Goal: Navigation & Orientation: Understand site structure

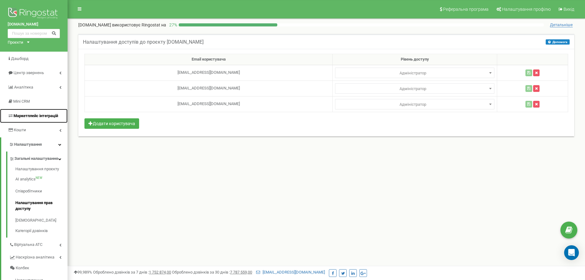
click at [39, 117] on span "Маркетплейс інтеграцій" at bounding box center [36, 115] width 45 height 5
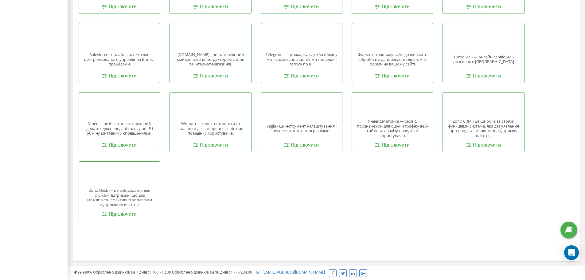
scroll to position [543, 0]
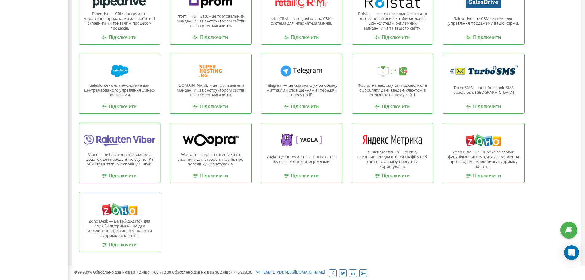
click at [111, 151] on div "Viber — це багатоплатформовий додаток для передачі голосу по IP і обміну миттєв…" at bounding box center [120, 153] width 82 height 60
click at [124, 173] on link "Підключити" at bounding box center [119, 175] width 34 height 7
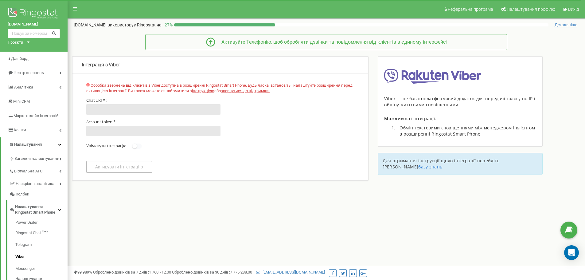
click at [22, 42] on div "Проєкти" at bounding box center [16, 43] width 16 height 6
click at [25, 7] on img at bounding box center [34, 13] width 52 height 15
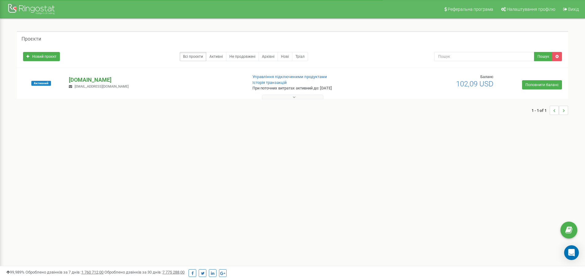
click at [94, 80] on p "[DOMAIN_NAME]" at bounding box center [156, 80] width 174 height 8
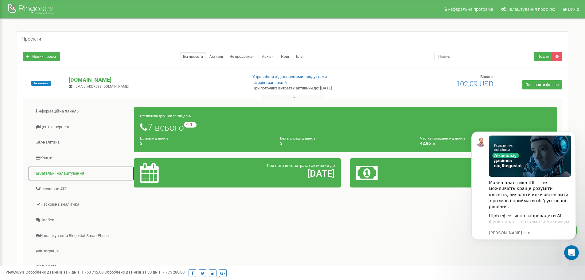
click at [55, 174] on link "Загальні налаштування" at bounding box center [81, 173] width 106 height 15
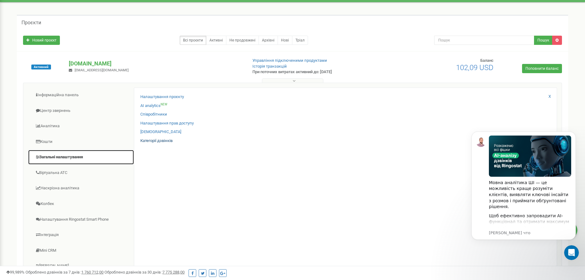
scroll to position [31, 0]
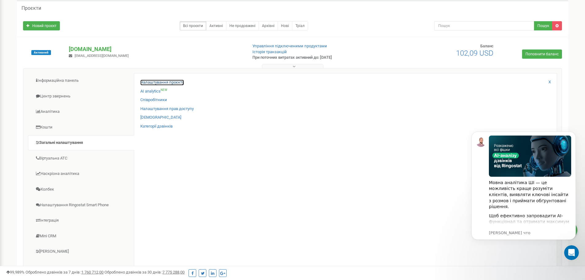
click at [152, 82] on link "Налаштування проєкту" at bounding box center [162, 83] width 44 height 6
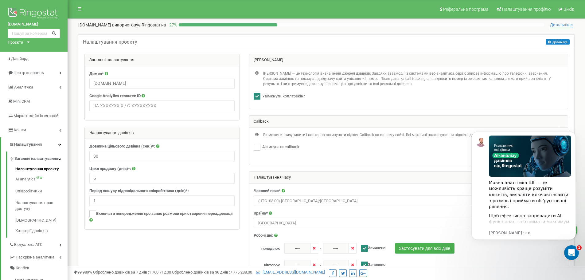
click at [148, 253] on div at bounding box center [326, 242] width 493 height 376
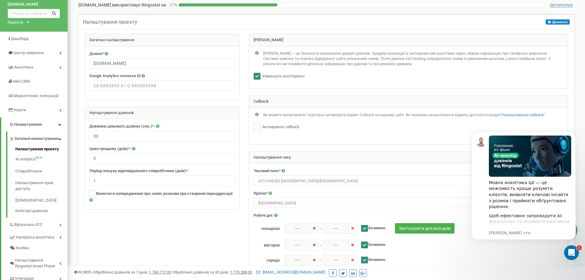
scroll to position [31, 0]
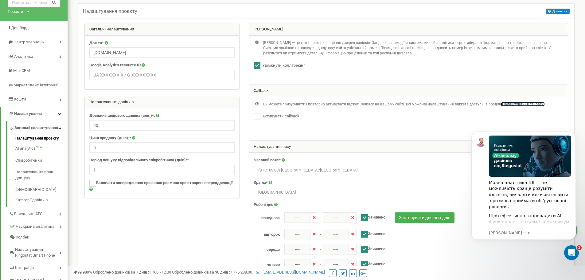
click at [514, 104] on link ""Налаштування callback"" at bounding box center [523, 104] width 44 height 4
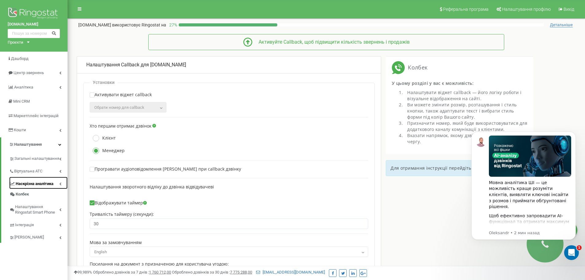
click at [28, 182] on span "Наскрізна аналітика" at bounding box center [35, 184] width 38 height 6
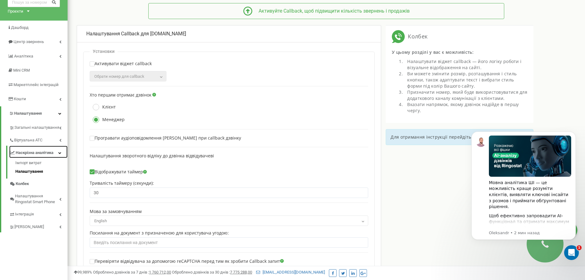
scroll to position [61, 0]
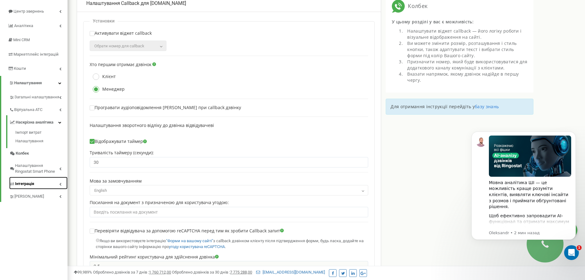
click at [31, 181] on link "Інтеграція" at bounding box center [38, 183] width 58 height 13
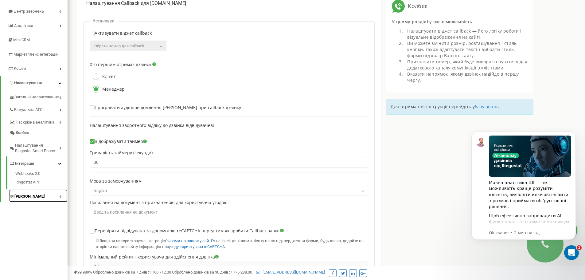
click at [29, 201] on link "[PERSON_NAME]" at bounding box center [38, 195] width 58 height 13
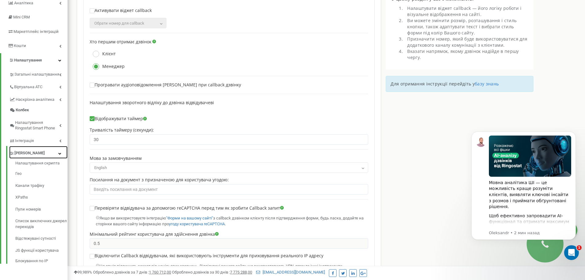
scroll to position [123, 0]
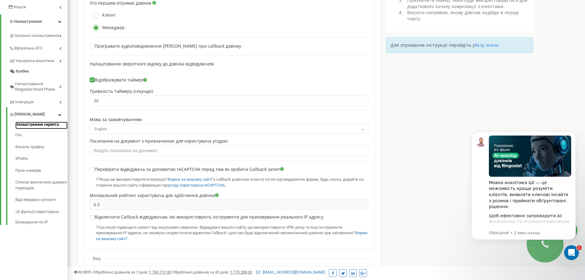
click at [48, 123] on link "Налаштування скрипта" at bounding box center [41, 125] width 52 height 7
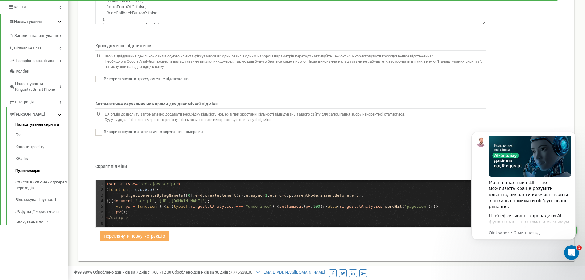
scroll to position [124, 0]
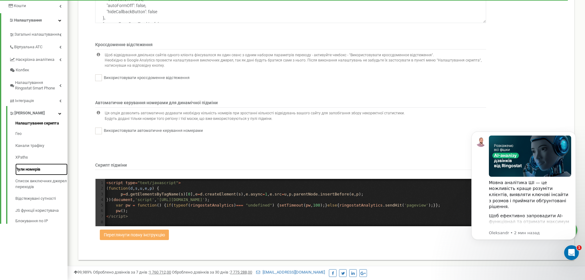
click at [25, 170] on link "Пули номерів" at bounding box center [41, 169] width 52 height 12
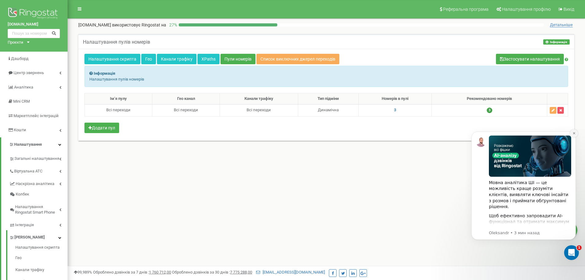
click at [574, 135] on button "Dismiss notification" at bounding box center [574, 133] width 8 height 8
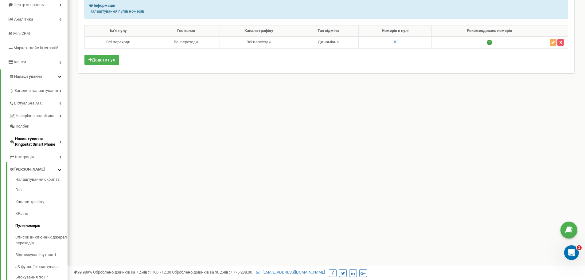
scroll to position [89, 0]
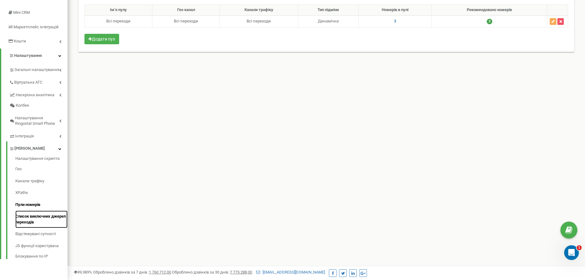
click at [26, 225] on link "Список виключних джерел переходів" at bounding box center [41, 219] width 52 height 18
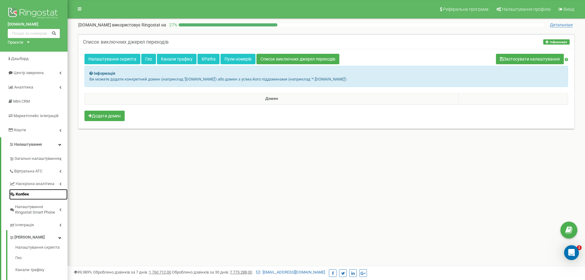
click at [21, 192] on span "Колбек" at bounding box center [22, 194] width 13 height 6
click at [30, 204] on span "Налаштування Ringostat Smart Phone" at bounding box center [37, 209] width 44 height 11
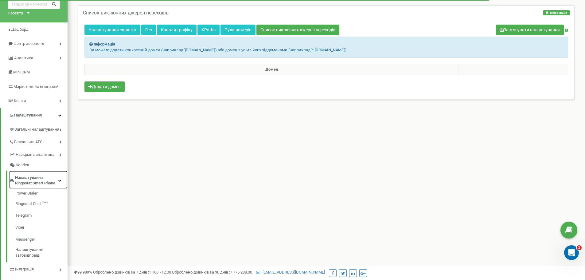
scroll to position [61, 0]
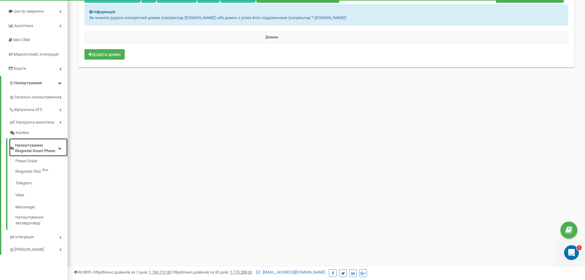
click at [34, 148] on span "Налаштування Ringostat Smart Phone" at bounding box center [36, 148] width 43 height 11
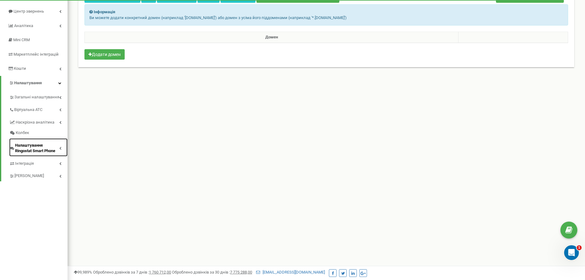
click at [34, 148] on span "Налаштування Ringostat Smart Phone" at bounding box center [37, 148] width 44 height 11
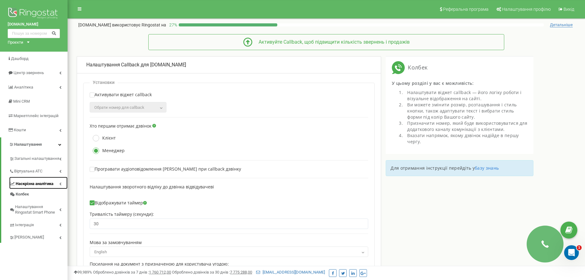
click at [25, 179] on link "Наскрізна аналітика" at bounding box center [38, 183] width 58 height 13
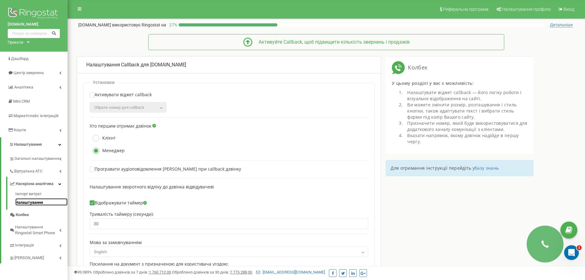
click at [25, 202] on link "Налаштування" at bounding box center [41, 201] width 52 height 7
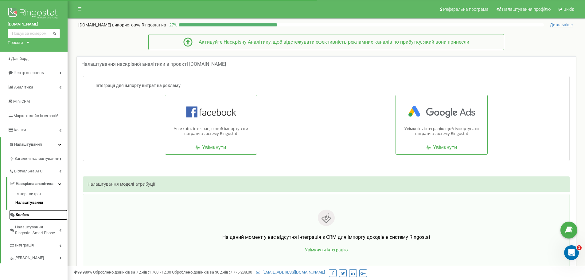
click at [17, 213] on span "Колбек" at bounding box center [22, 215] width 13 height 6
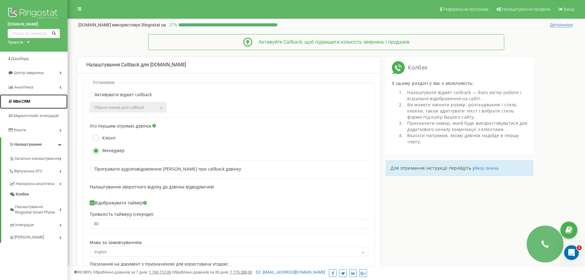
click at [24, 101] on span "Mini CRM" at bounding box center [21, 101] width 17 height 5
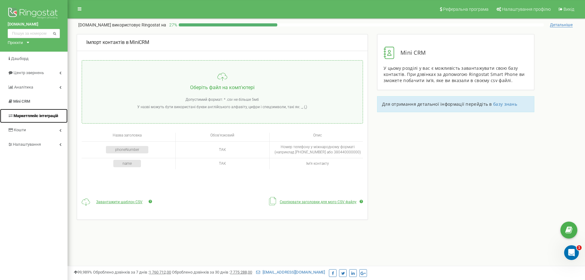
click at [37, 115] on span "Маркетплейс інтеграцій" at bounding box center [36, 115] width 45 height 5
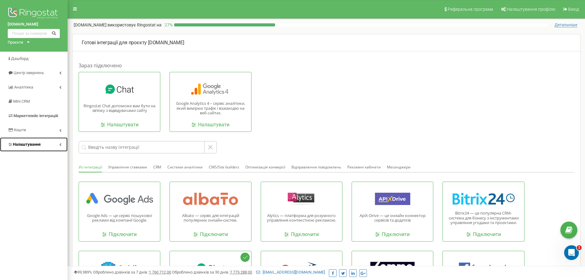
click at [29, 141] on link "Налаштування" at bounding box center [34, 144] width 68 height 14
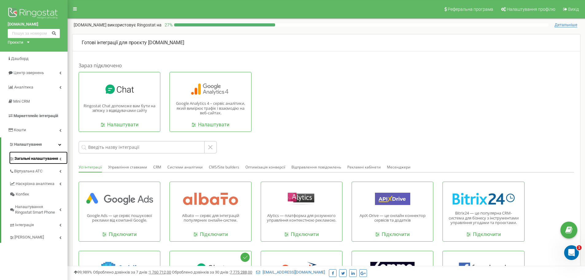
click at [32, 161] on span "Загальні налаштування" at bounding box center [36, 159] width 44 height 6
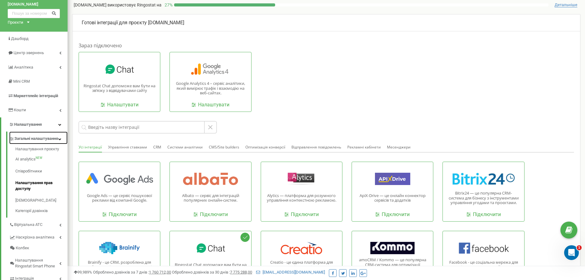
scroll to position [31, 0]
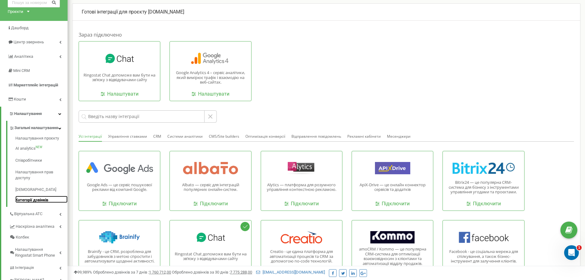
click at [34, 203] on link "Категорії дзвінків" at bounding box center [41, 199] width 52 height 7
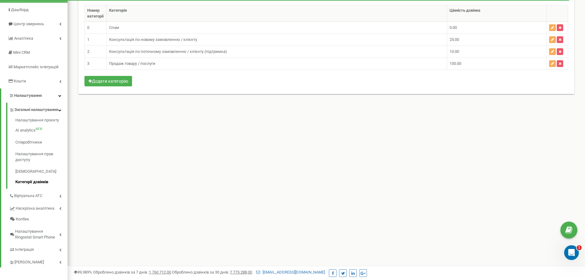
scroll to position [61, 0]
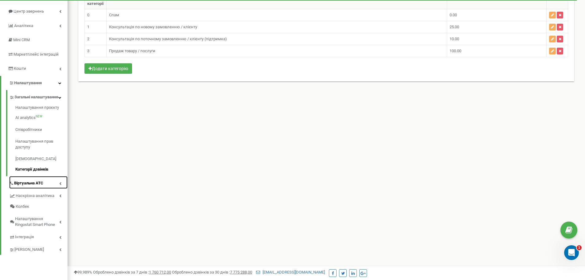
click at [34, 186] on span "Віртуальна АТС" at bounding box center [28, 183] width 29 height 6
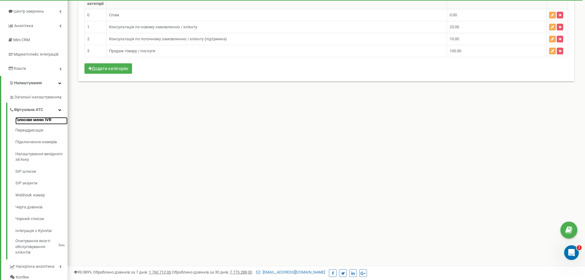
click at [35, 119] on link "Голосове меню IVR" at bounding box center [41, 120] width 52 height 7
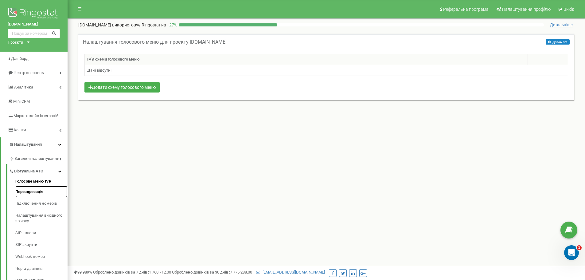
click at [26, 193] on link "Переадресація" at bounding box center [41, 192] width 52 height 12
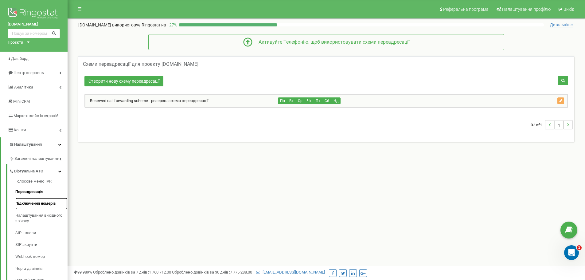
click at [26, 205] on link "Підключення номерів" at bounding box center [41, 204] width 52 height 12
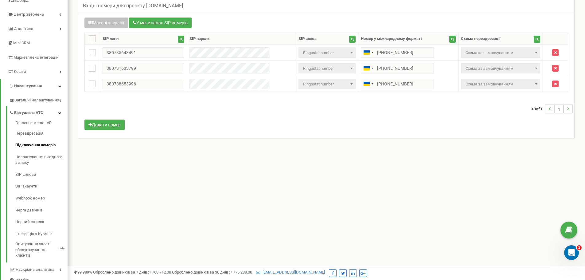
scroll to position [61, 0]
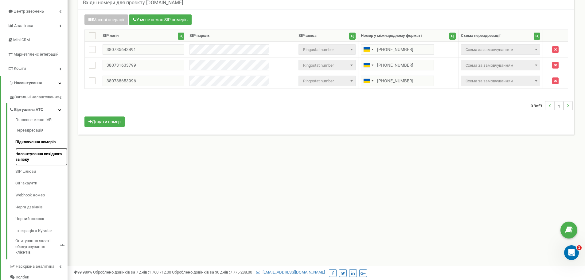
click at [45, 156] on link "Налаштування вихідного зв’язку" at bounding box center [41, 157] width 52 height 18
